Goal: Navigation & Orientation: Go to known website

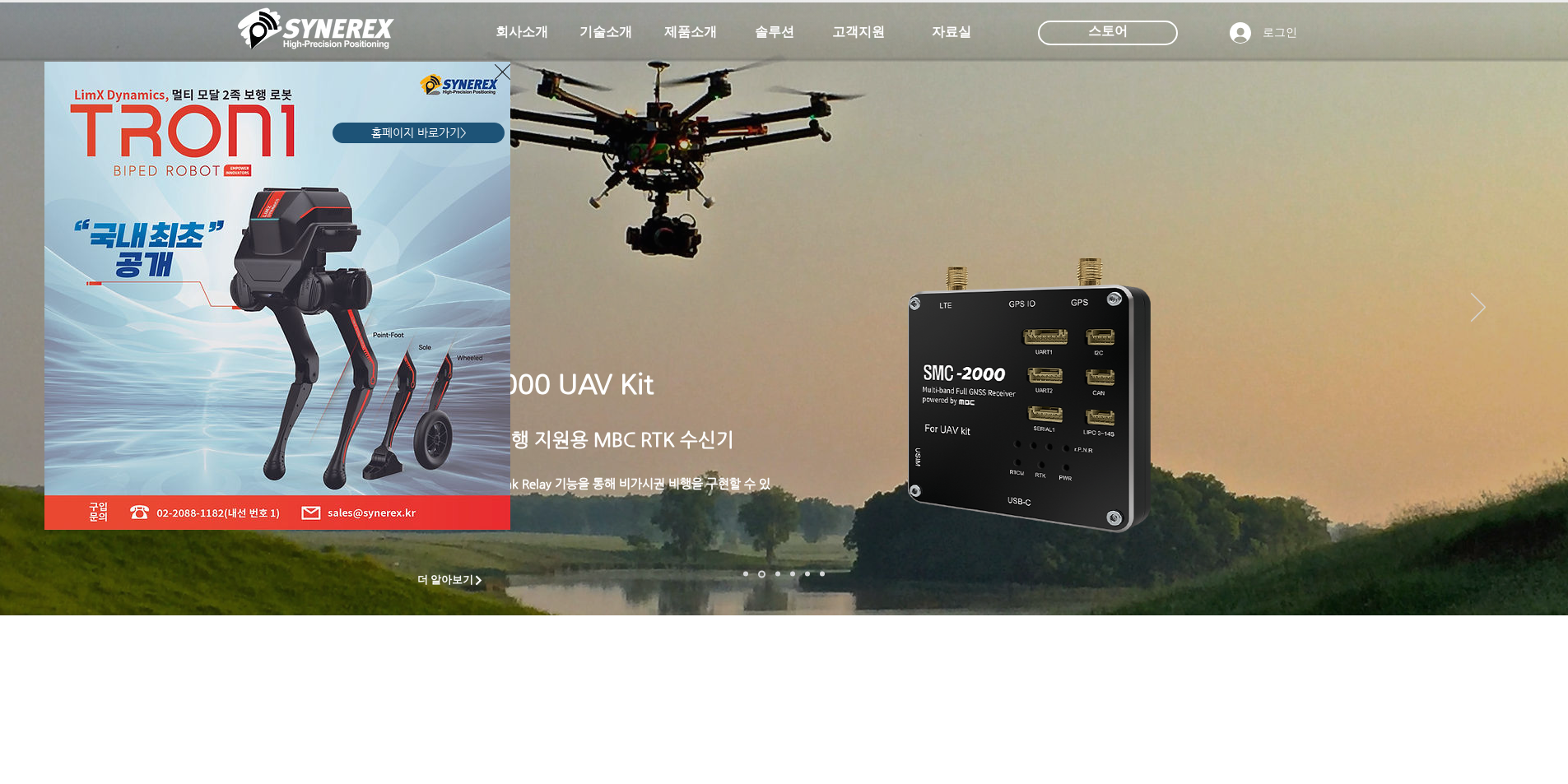
click at [501, 66] on icon "사이트로 돌아가기" at bounding box center [503, 71] width 16 height 21
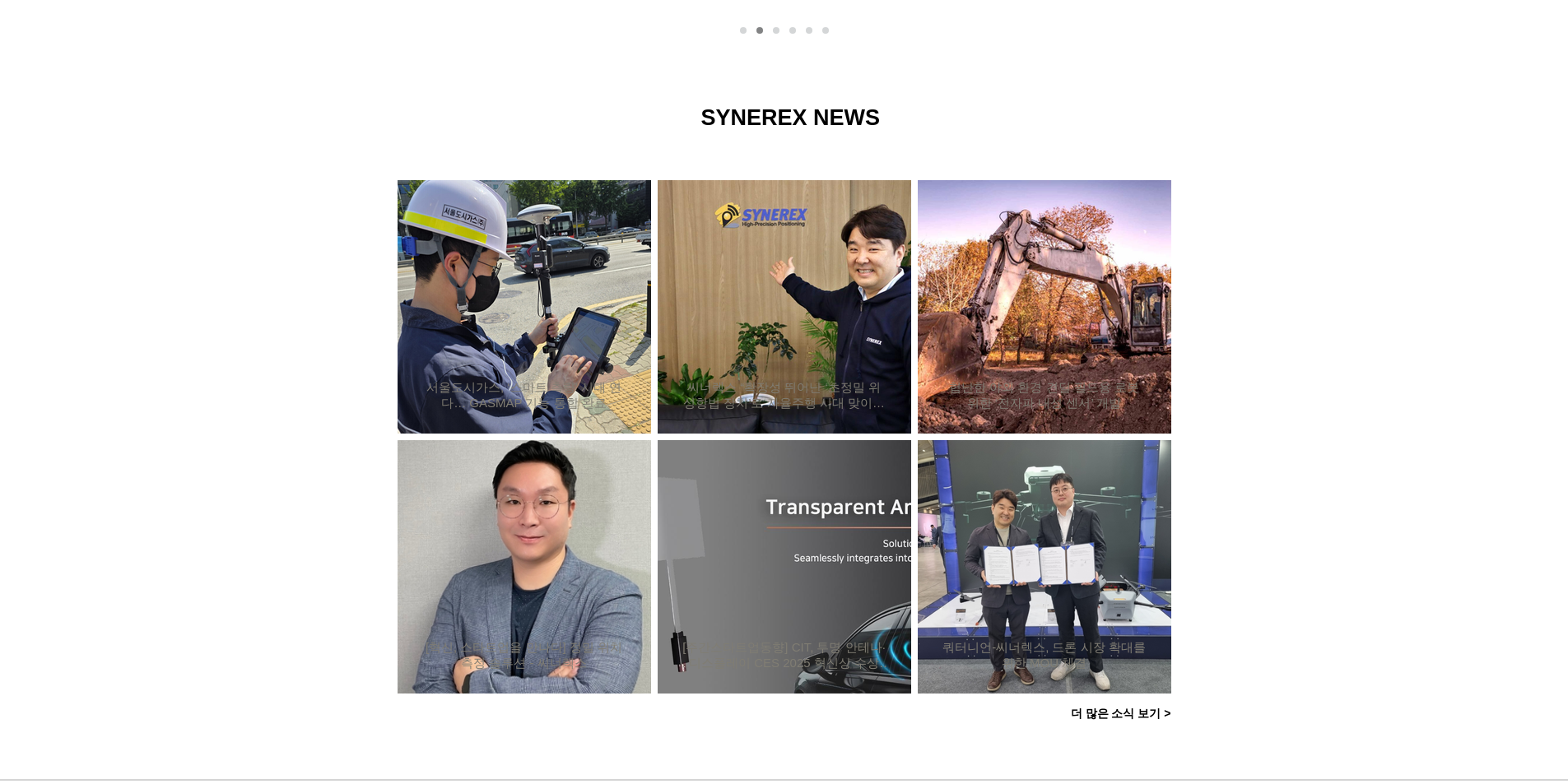
scroll to position [1552, 0]
